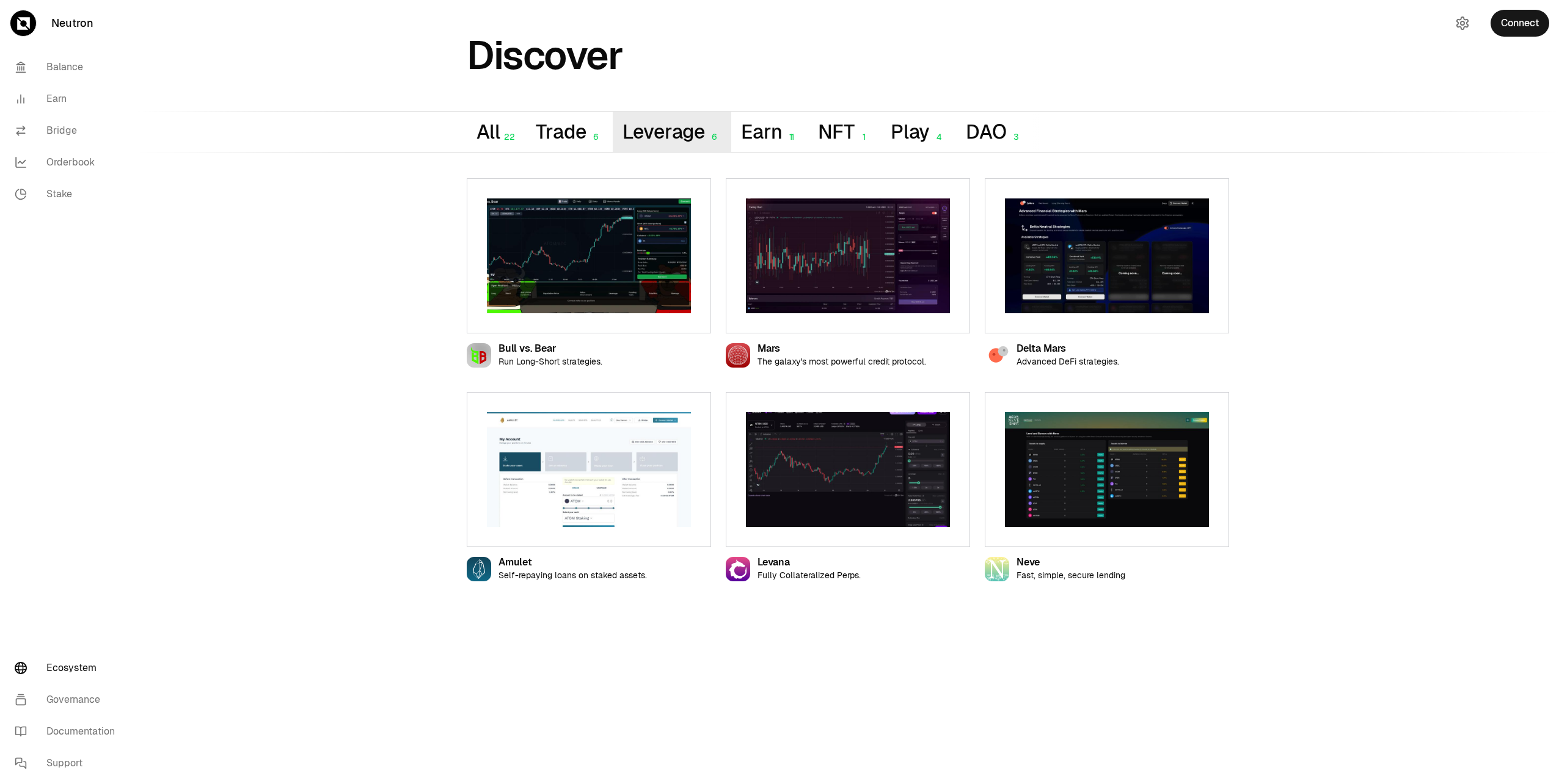
click at [638, 143] on button "Leverage 6" at bounding box center [672, 131] width 119 height 40
click at [741, 143] on button "Earn 11" at bounding box center [770, 131] width 77 height 40
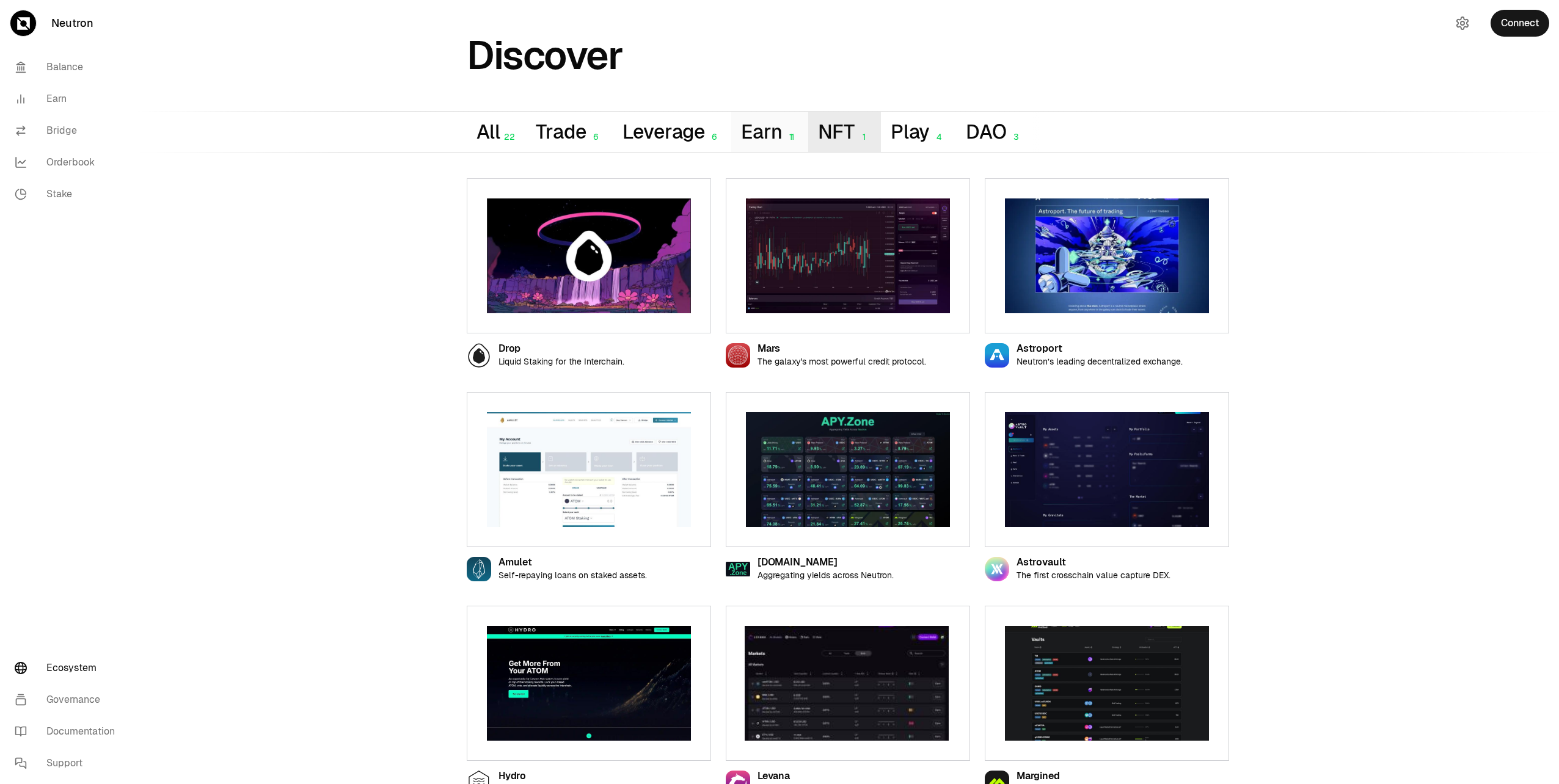
click at [836, 140] on button "NFT 1" at bounding box center [844, 131] width 72 height 40
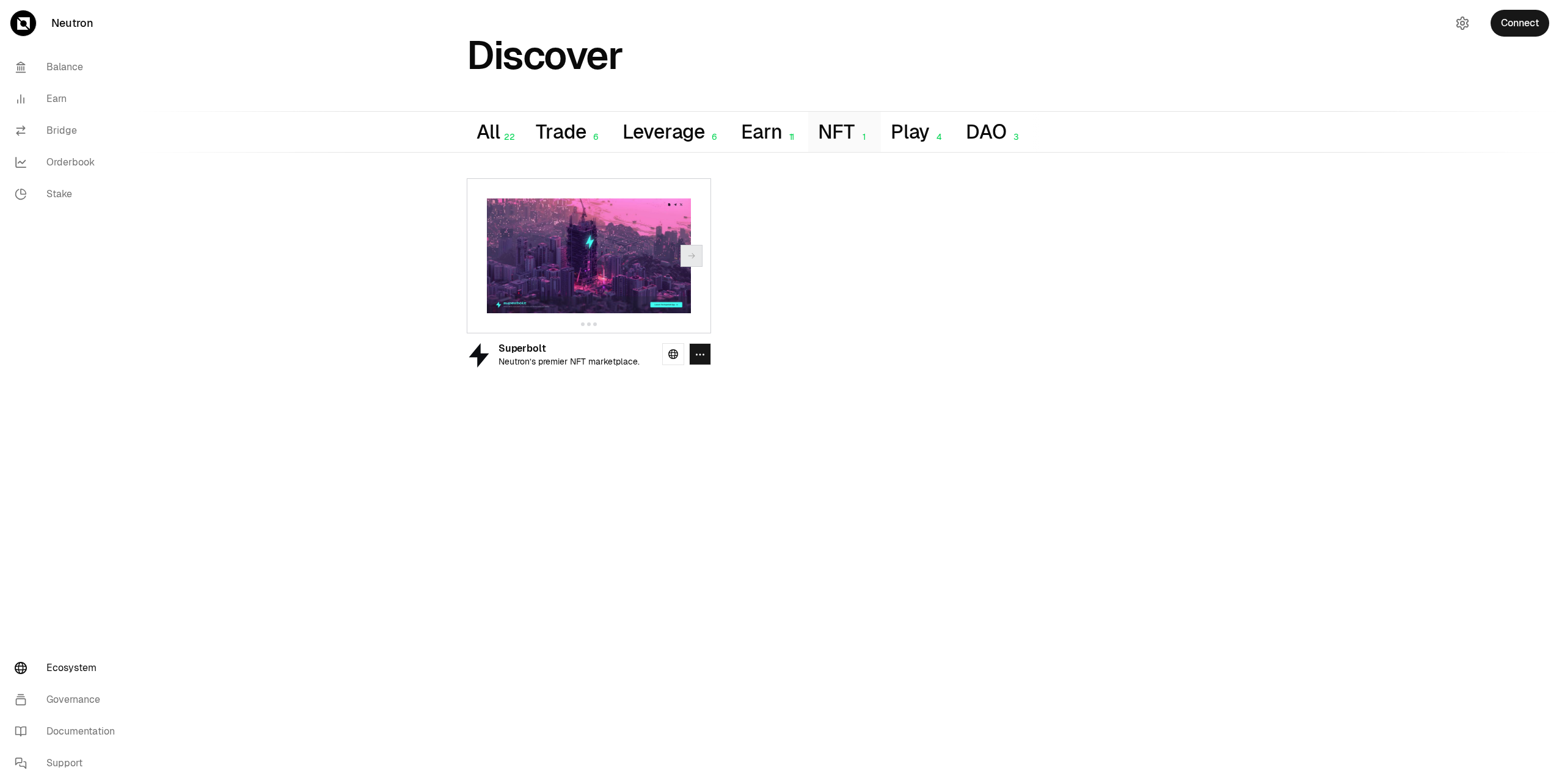
click at [599, 270] on img at bounding box center [588, 256] width 204 height 115
click at [671, 356] on icon at bounding box center [673, 354] width 10 height 10
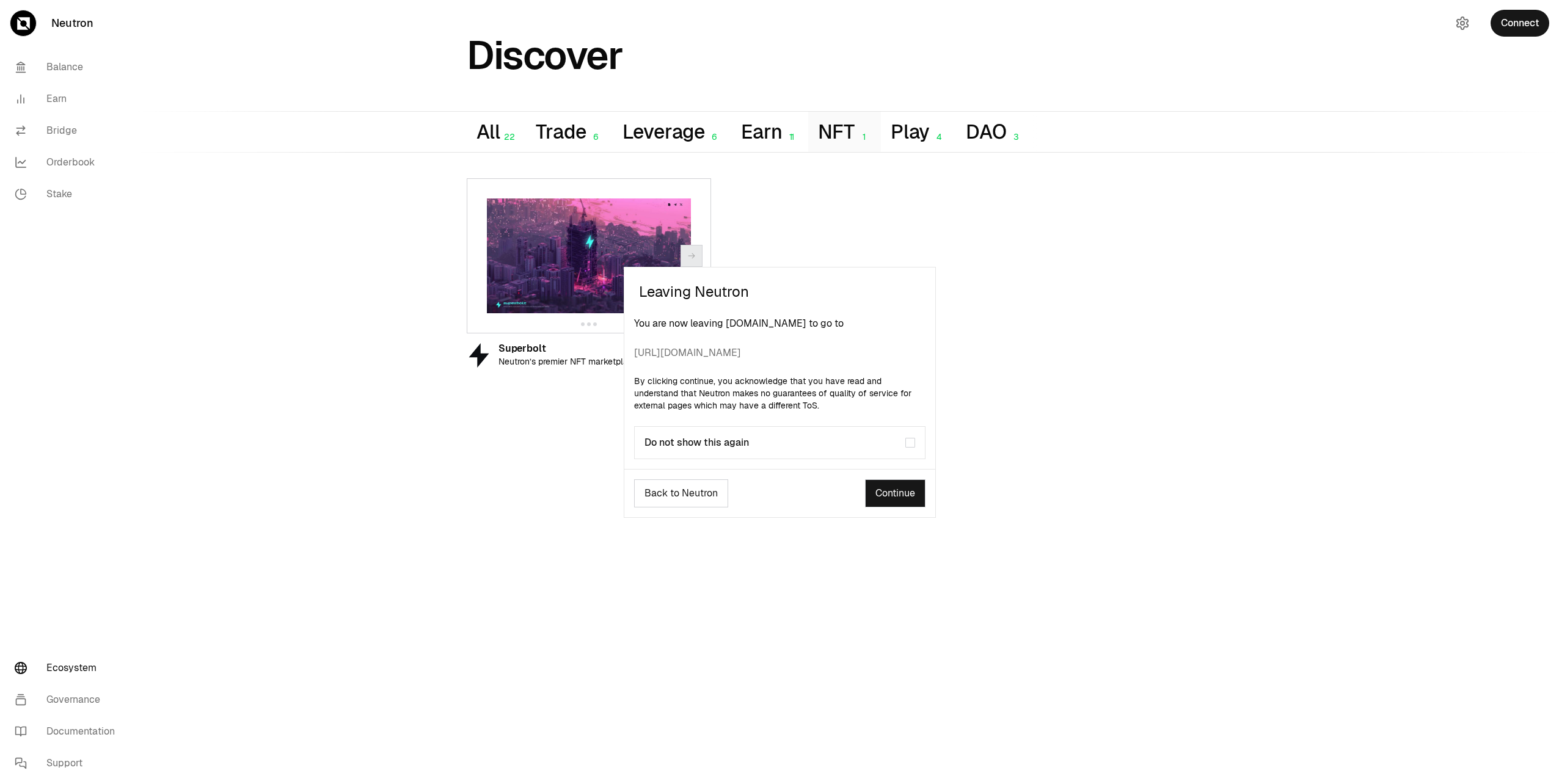
drag, startPoint x: 730, startPoint y: 354, endPoint x: 619, endPoint y: 349, distance: 111.1
click at [619, 349] on div "Leaving Neutron You are now leaving [DOMAIN_NAME] to go to [URL][DOMAIN_NAME] B…" at bounding box center [780, 392] width 1559 height 784
drag, startPoint x: 619, startPoint y: 349, endPoint x: 677, endPoint y: 352, distance: 58.1
copy span "[URL][DOMAIN_NAME]"
click at [1041, 349] on div "Leaving Neutron You are now leaving [DOMAIN_NAME] to go to [URL][DOMAIN_NAME] B…" at bounding box center [780, 392] width 1559 height 784
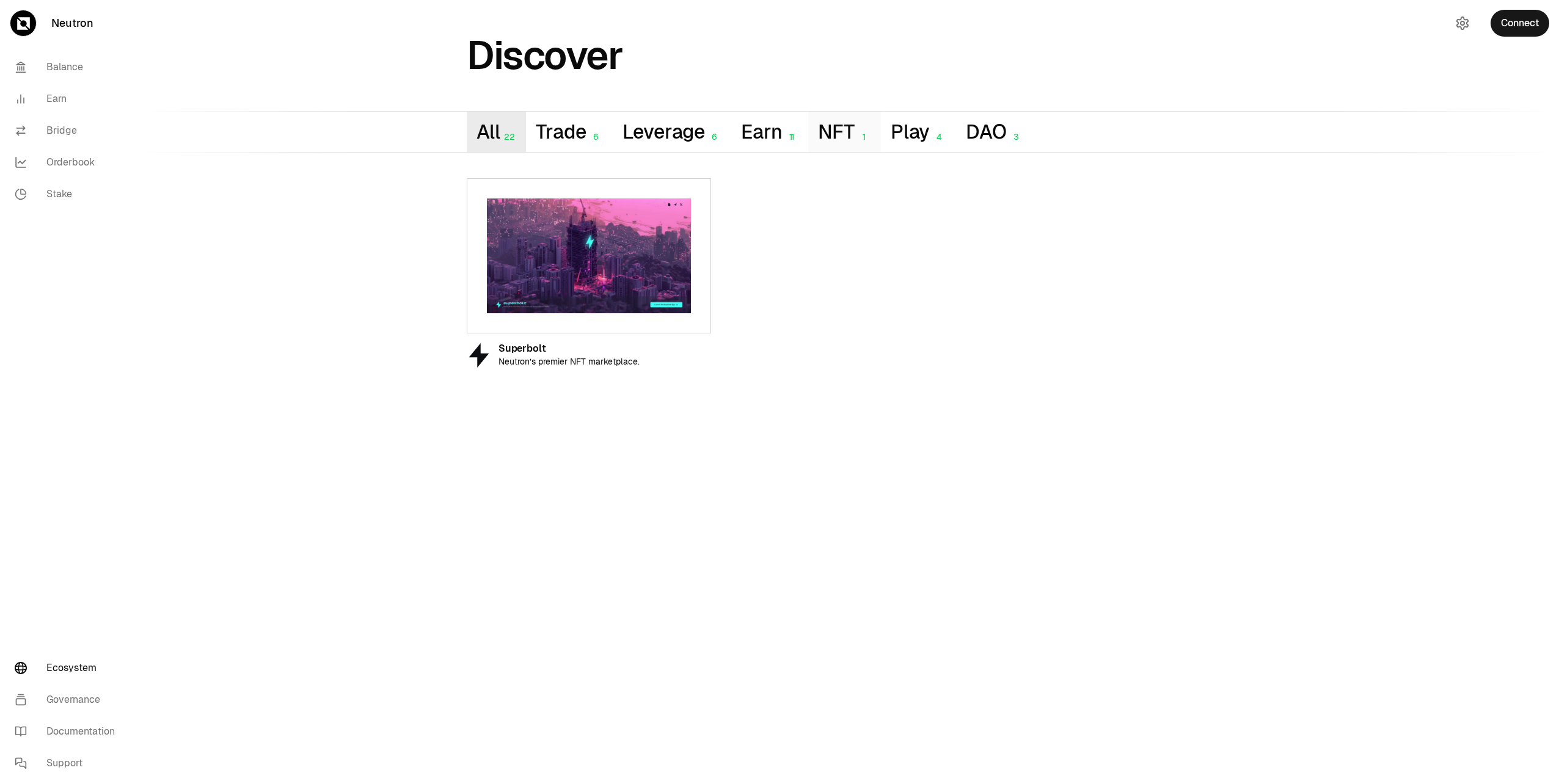
click at [491, 125] on button "All 22" at bounding box center [496, 131] width 59 height 40
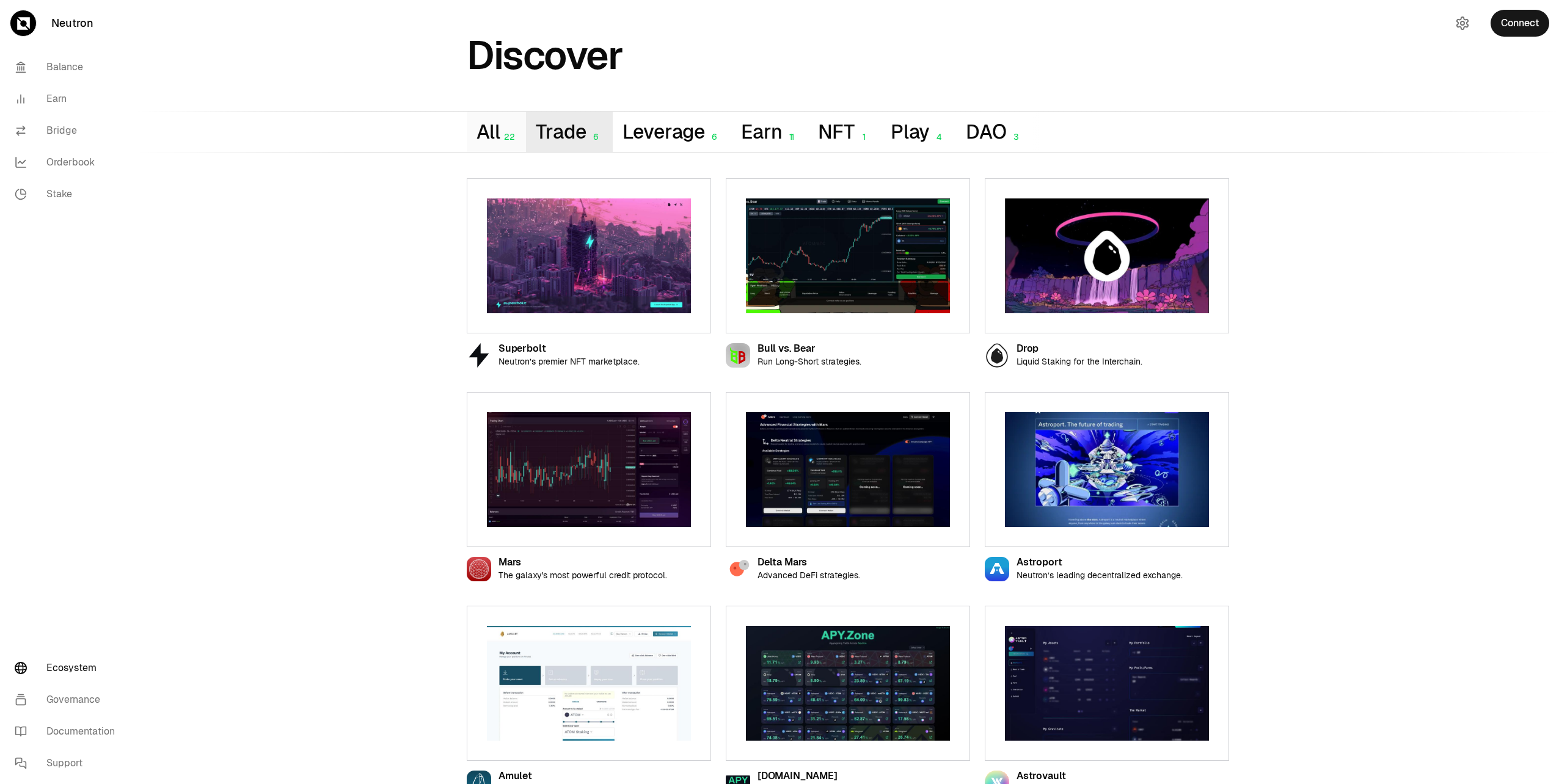
click at [551, 128] on button "Trade 6" at bounding box center [569, 131] width 86 height 40
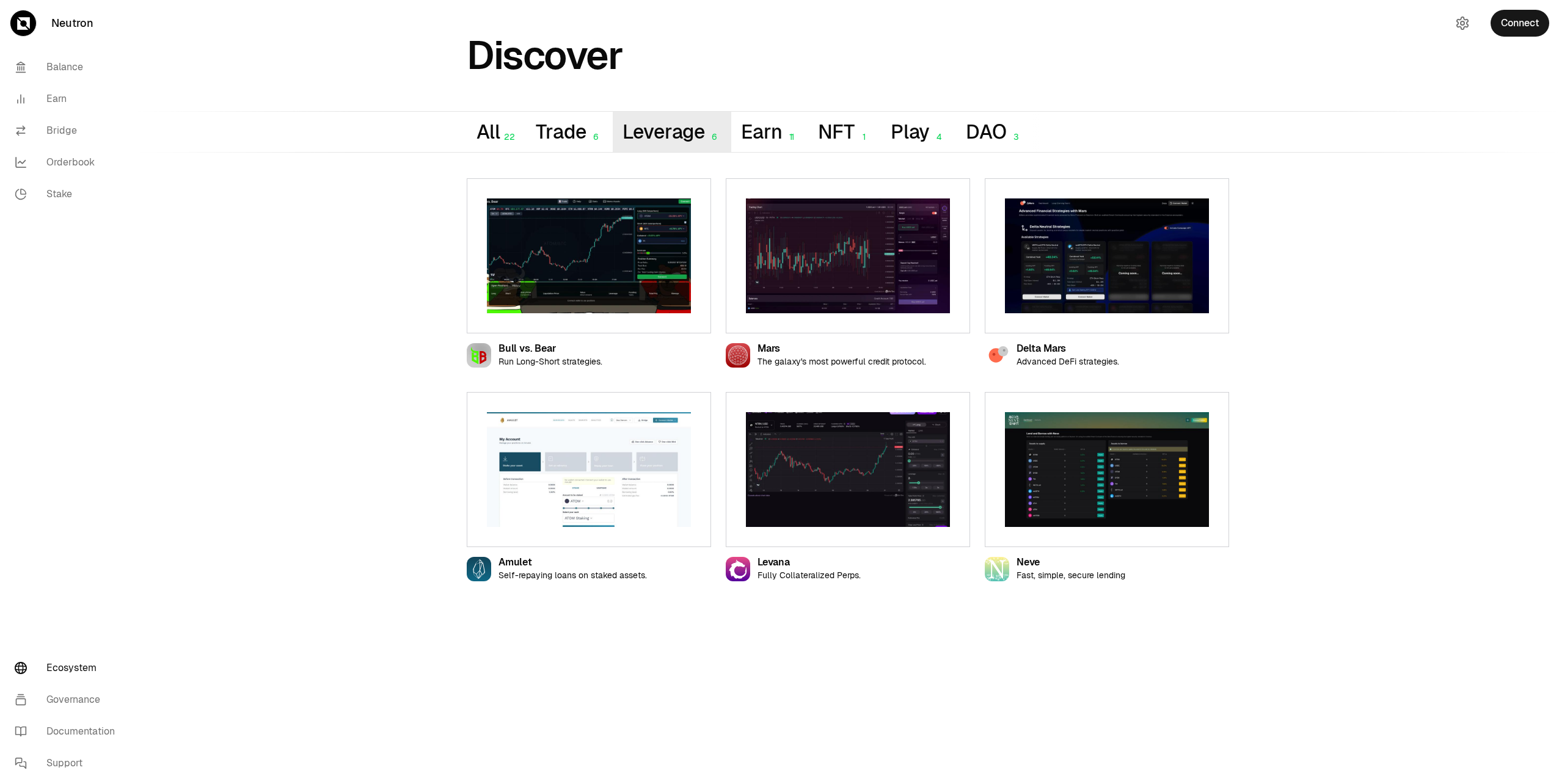
click at [644, 138] on button "Leverage 6" at bounding box center [672, 131] width 119 height 40
click at [744, 138] on button "Earn 11" at bounding box center [770, 131] width 77 height 40
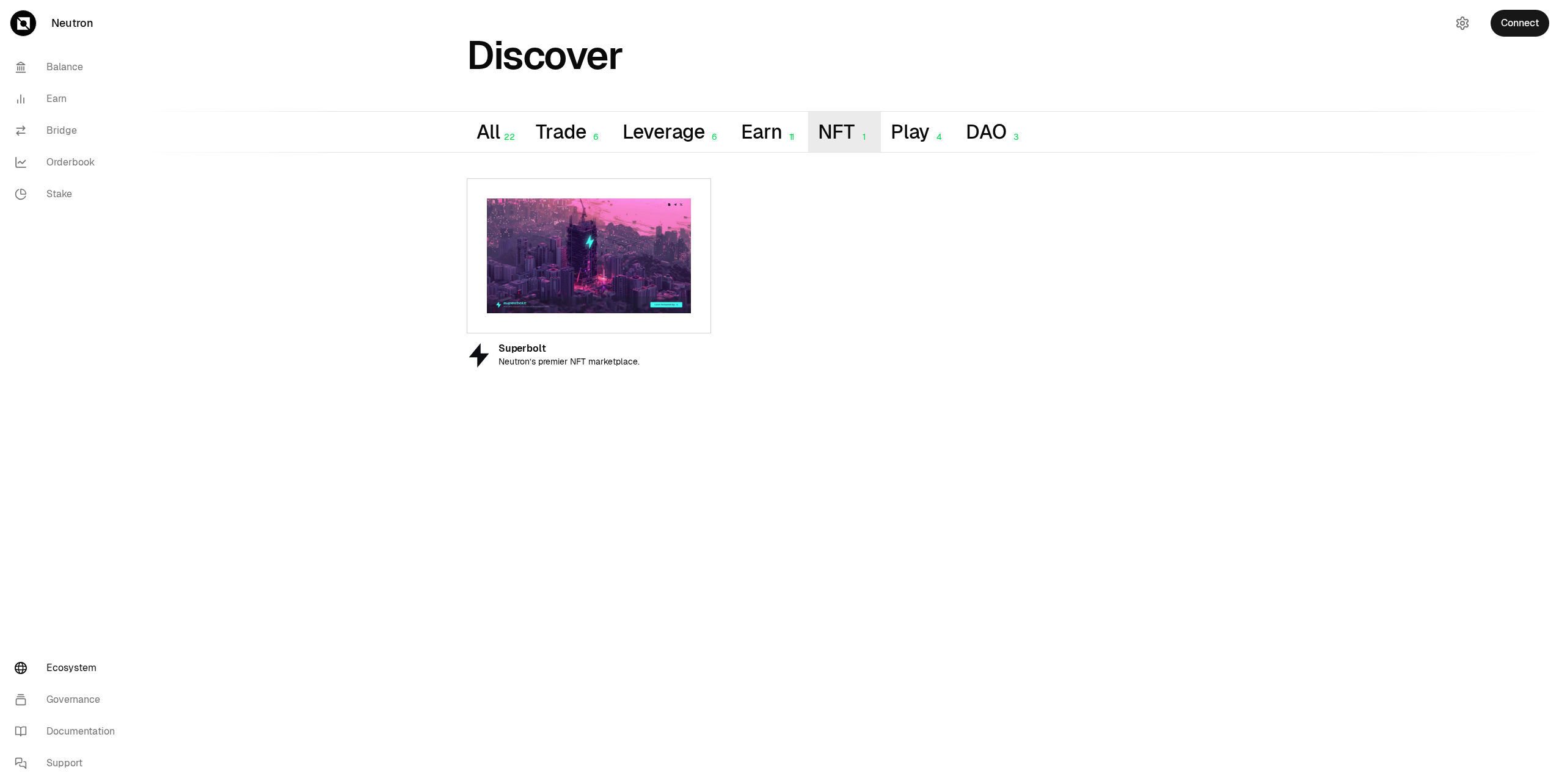
click at [821, 138] on button "NFT 1" at bounding box center [844, 131] width 72 height 40
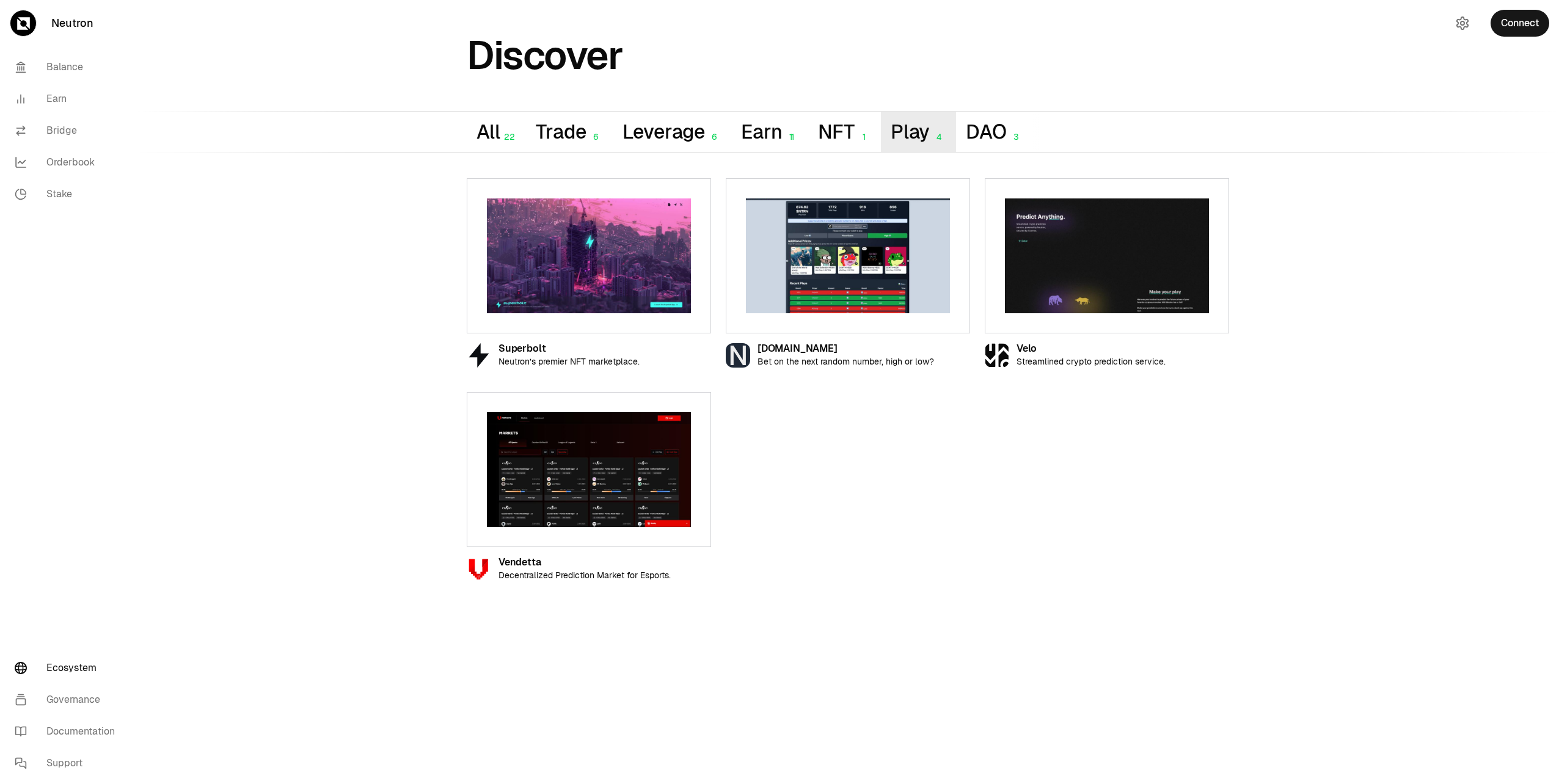
click at [897, 134] on button "Play 4" at bounding box center [918, 131] width 75 height 40
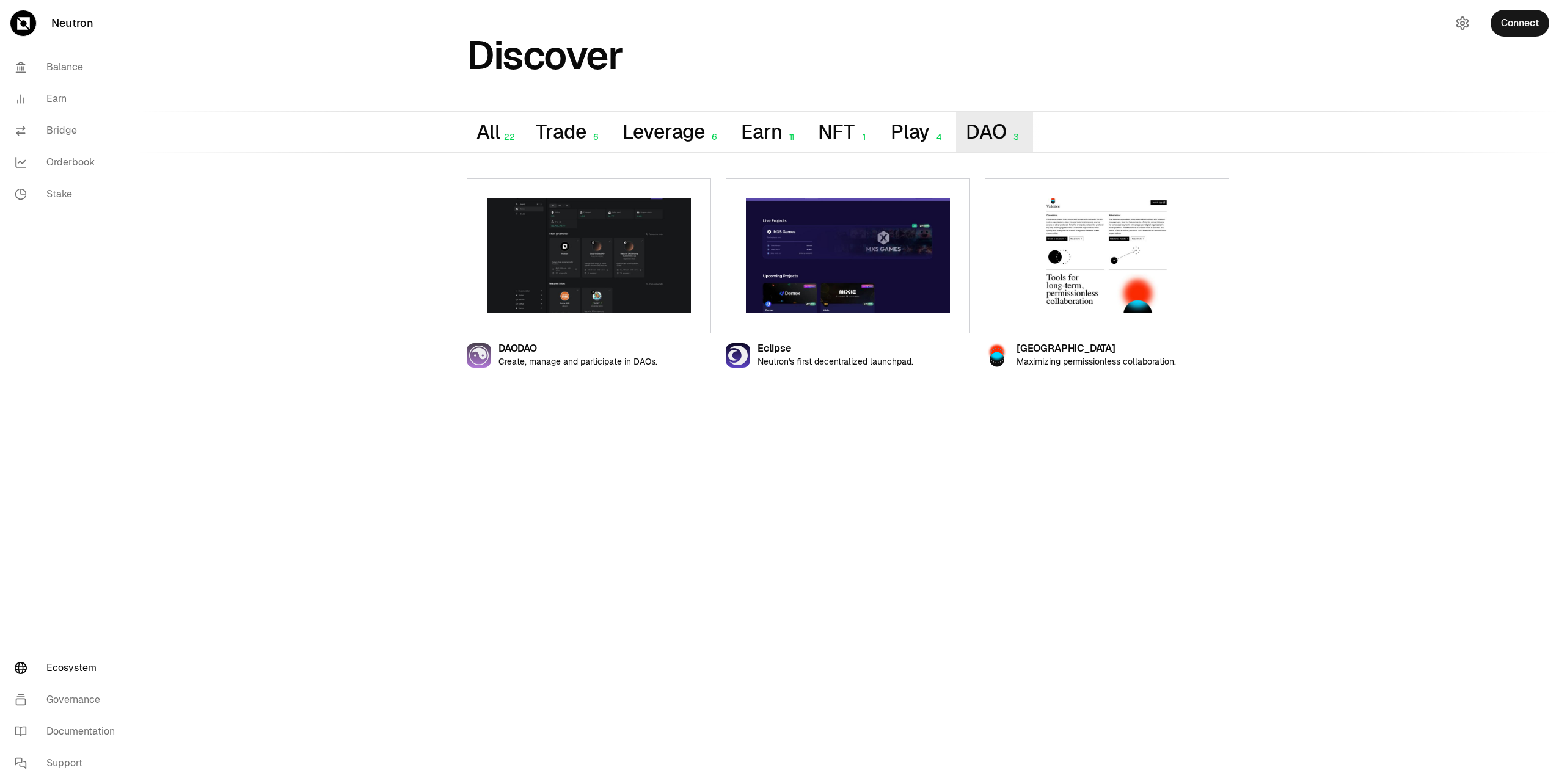
click at [999, 131] on button "DAO 3" at bounding box center [994, 131] width 77 height 40
click at [86, 696] on link "Governance" at bounding box center [68, 699] width 127 height 32
click at [984, 140] on button "DAO 3" at bounding box center [994, 131] width 77 height 40
click at [914, 136] on button "Play 4" at bounding box center [918, 131] width 75 height 40
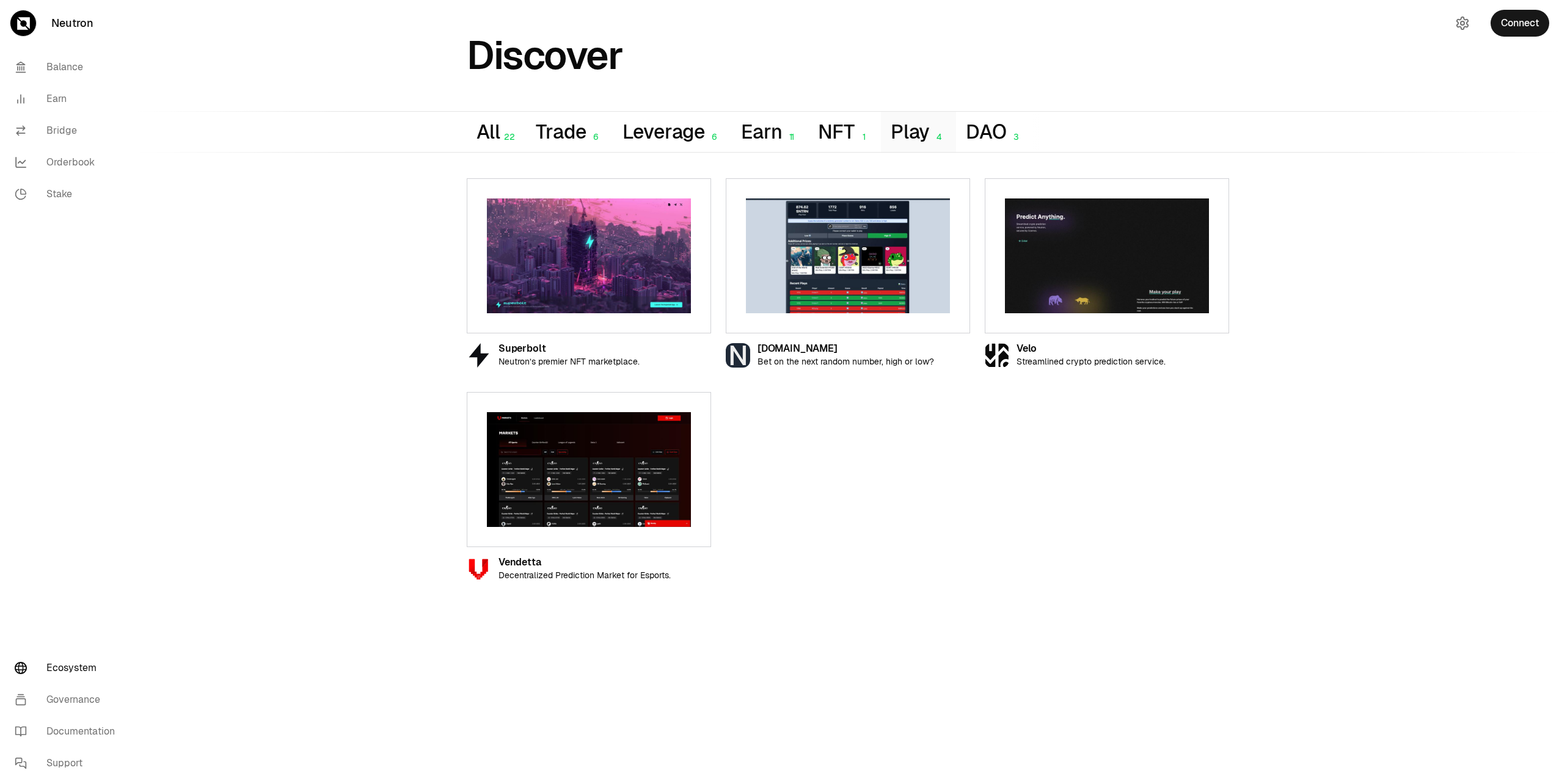
click at [75, 28] on link "Neutron" at bounding box center [68, 23] width 137 height 46
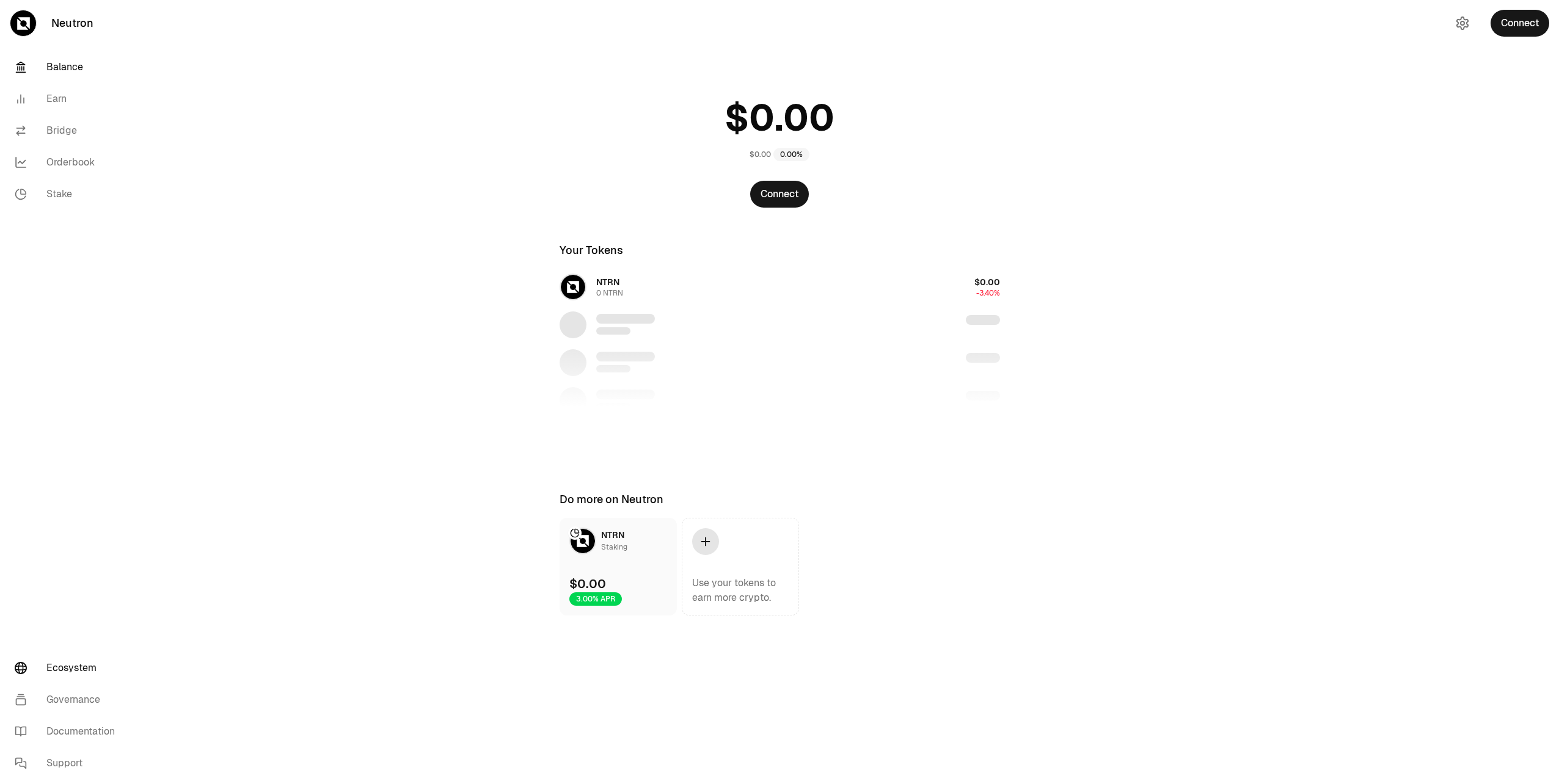
click at [86, 672] on link "Ecosystem" at bounding box center [68, 667] width 127 height 32
